Goal: Task Accomplishment & Management: Use online tool/utility

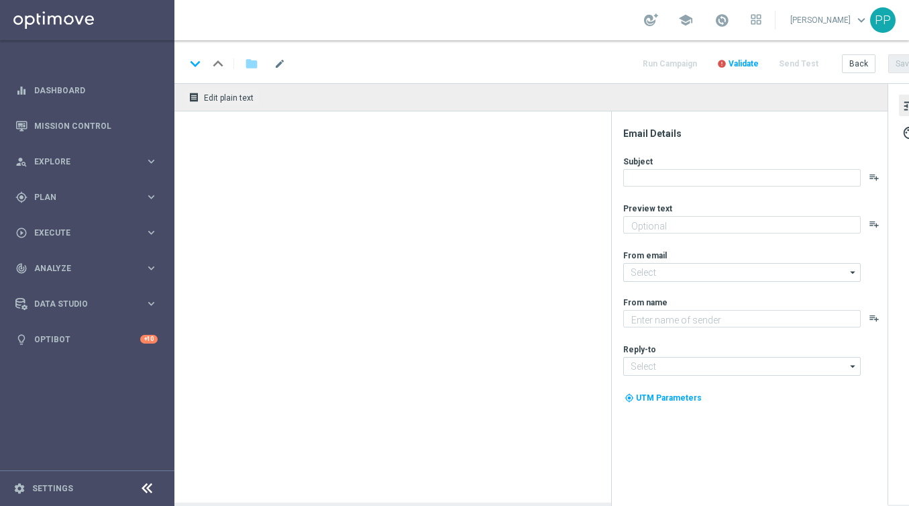
type textarea "Deine Saison-Wetten zum Start der Bundesliga"
type textarea "Lottoland"
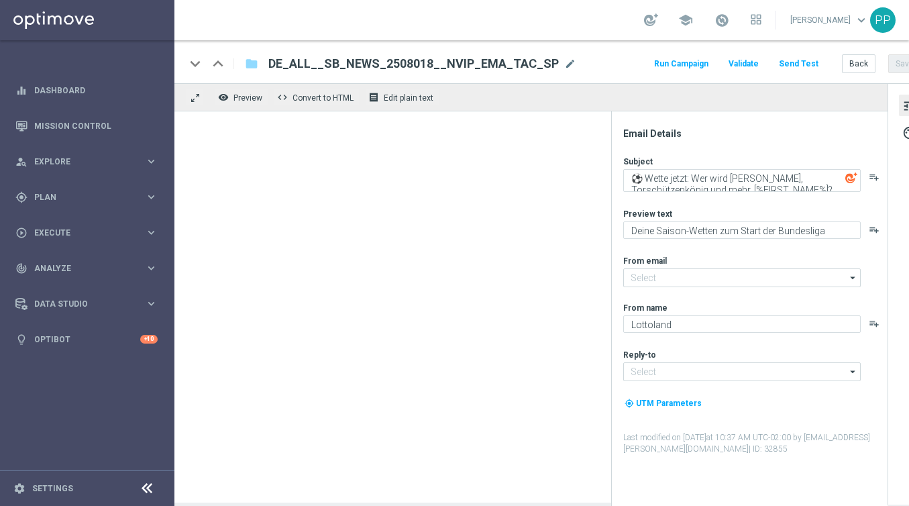
type input "[EMAIL_ADDRESS][DOMAIN_NAME]"
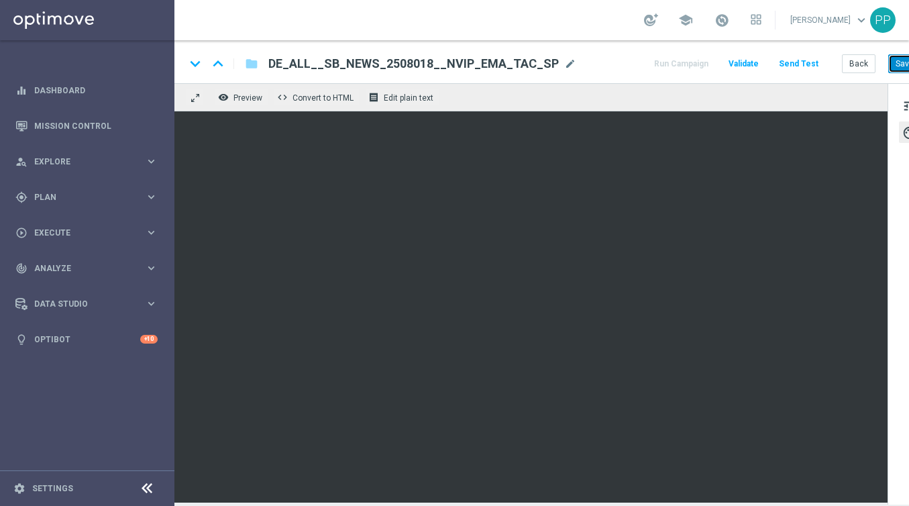
click at [901, 62] on button "Save" at bounding box center [904, 63] width 33 height 19
click at [899, 60] on button "Save" at bounding box center [904, 63] width 33 height 19
click at [808, 67] on button "Send Test" at bounding box center [799, 64] width 44 height 18
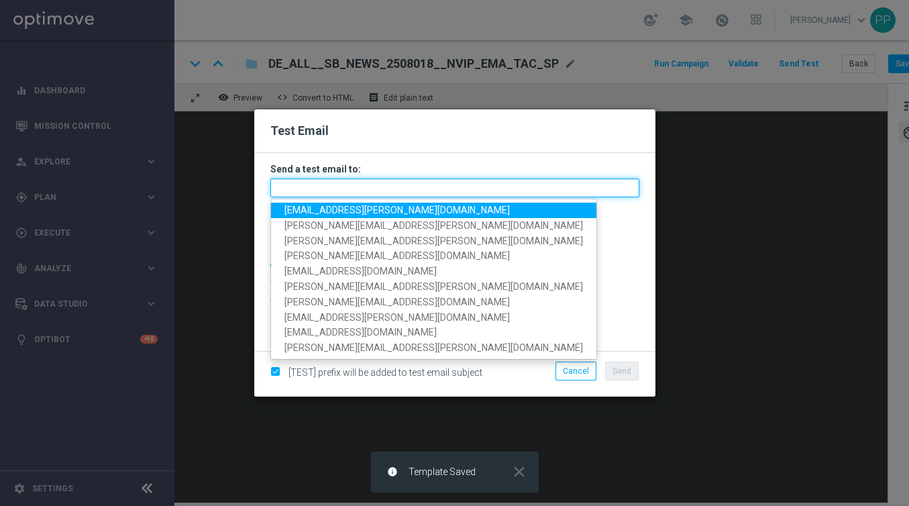
click at [496, 190] on input "text" at bounding box center [454, 187] width 369 height 19
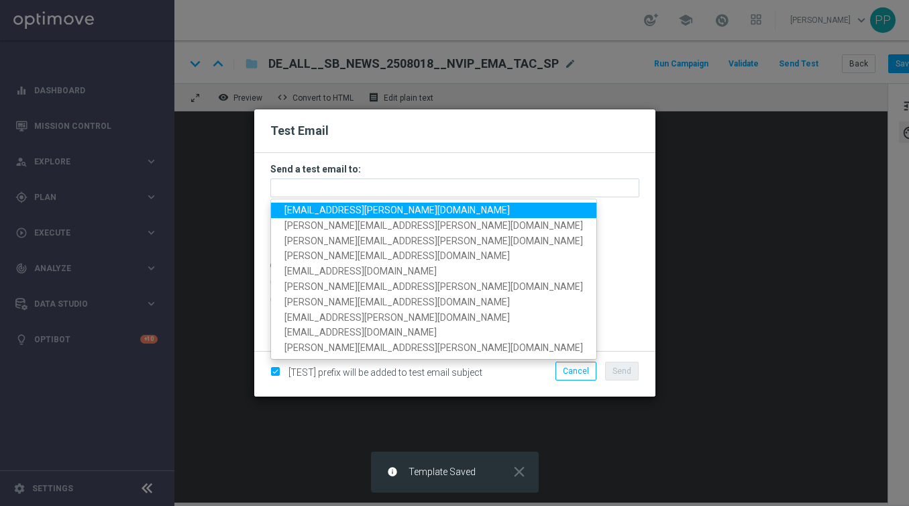
click at [375, 211] on span "[EMAIL_ADDRESS][PERSON_NAME][DOMAIN_NAME]" at bounding box center [396, 210] width 225 height 11
type input "[EMAIL_ADDRESS][PERSON_NAME][DOMAIN_NAME]"
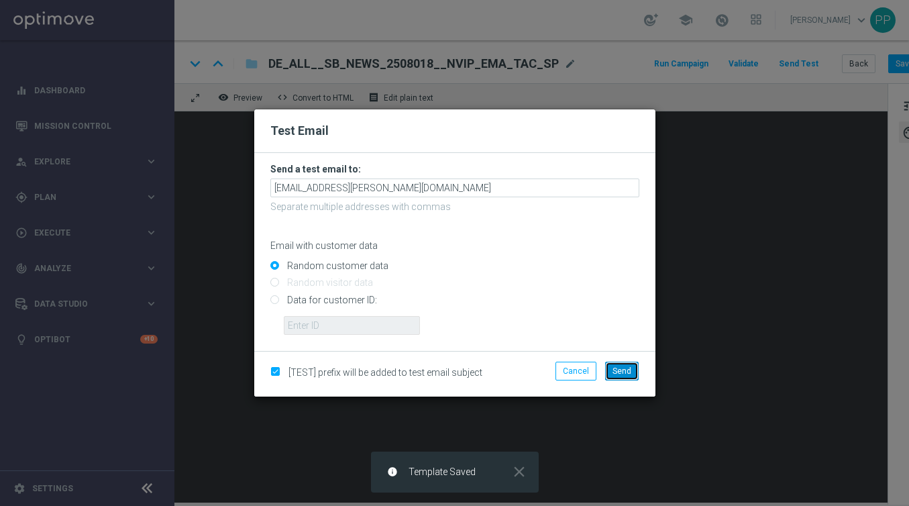
click at [618, 376] on button "Send" at bounding box center [622, 370] width 34 height 19
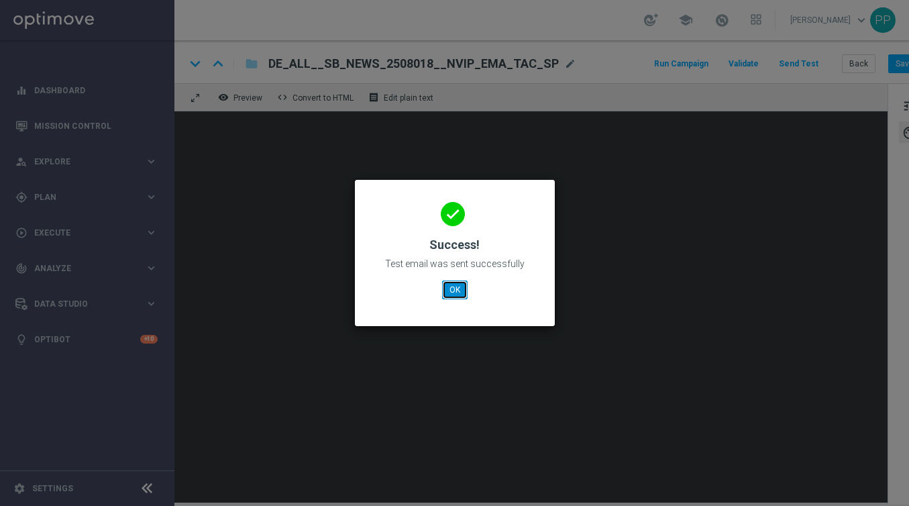
click at [451, 286] on button "OK" at bounding box center [454, 289] width 25 height 19
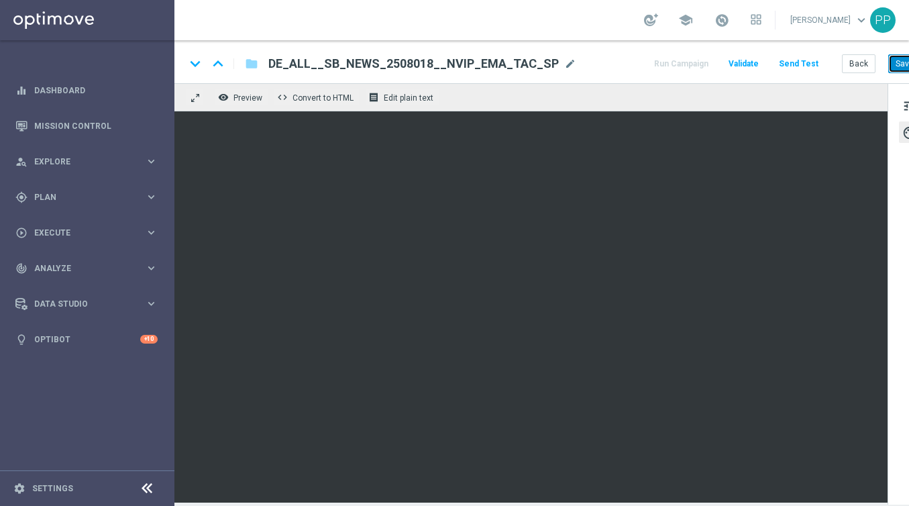
click at [890, 66] on button "Save" at bounding box center [904, 63] width 33 height 19
click at [896, 66] on button "Save" at bounding box center [904, 63] width 33 height 19
